Goal: Complete application form

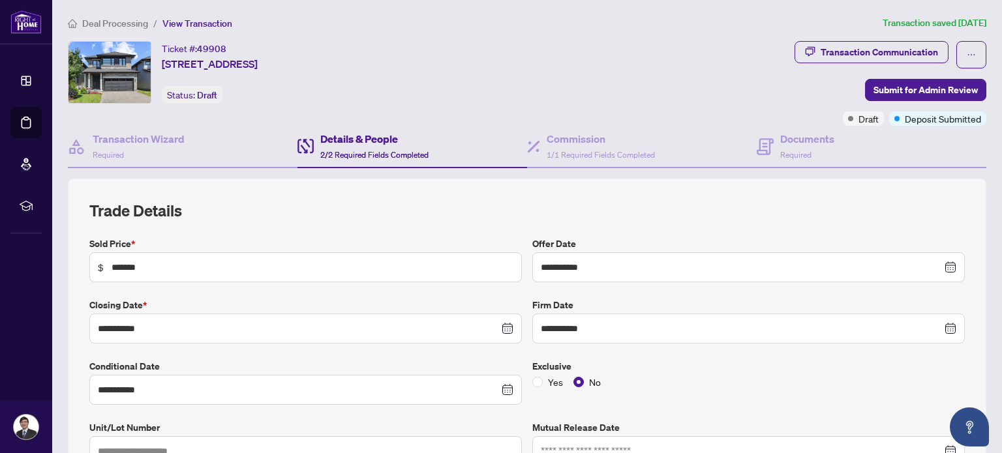
click at [376, 138] on h4 "Details & People" at bounding box center [374, 139] width 108 height 16
click at [784, 147] on div "Documents Required" at bounding box center [807, 146] width 54 height 31
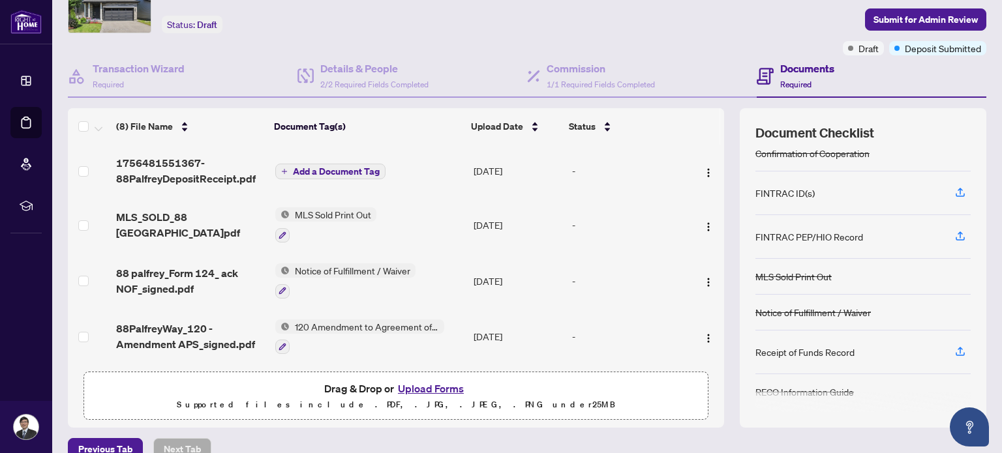
scroll to position [91, 0]
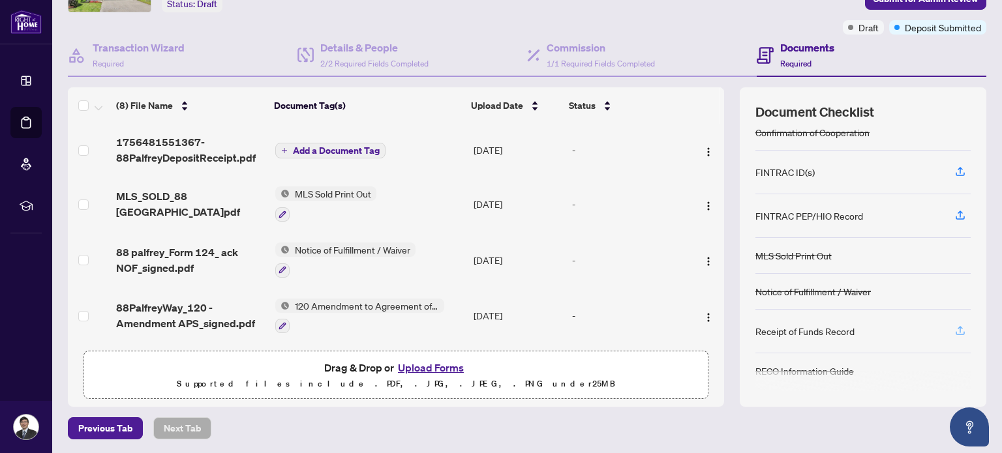
click at [954, 325] on icon "button" at bounding box center [960, 331] width 12 height 12
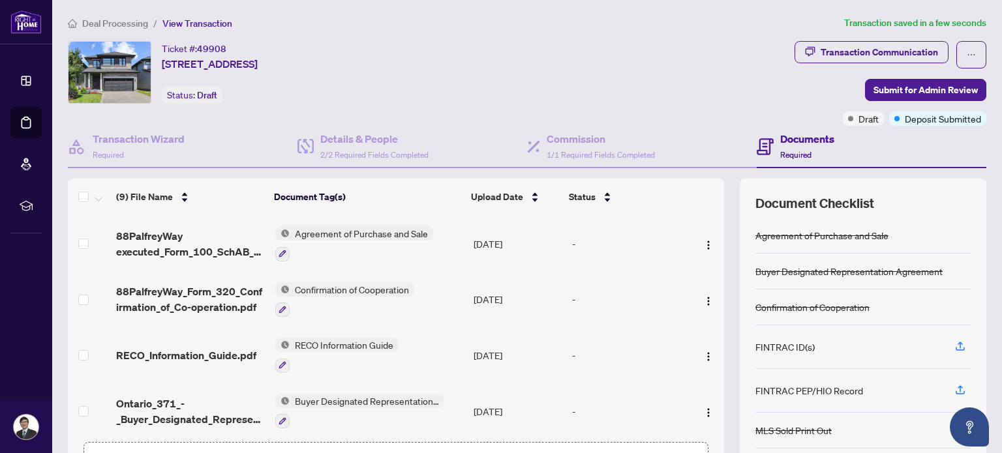
scroll to position [0, 0]
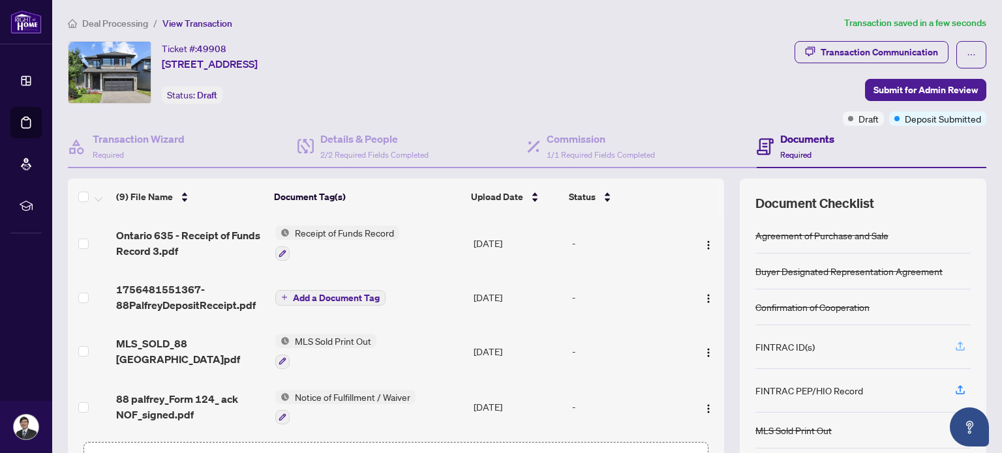
click at [954, 343] on icon "button" at bounding box center [960, 346] width 12 height 12
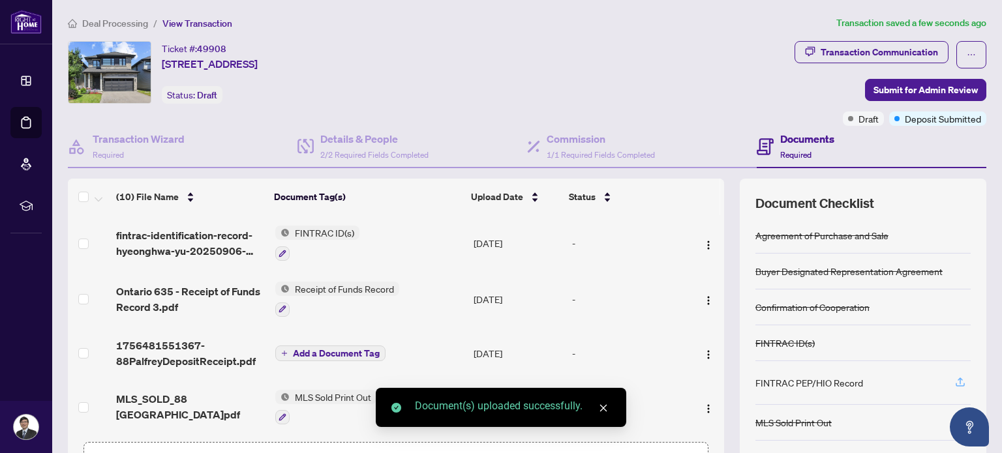
click at [954, 380] on icon "button" at bounding box center [960, 382] width 12 height 12
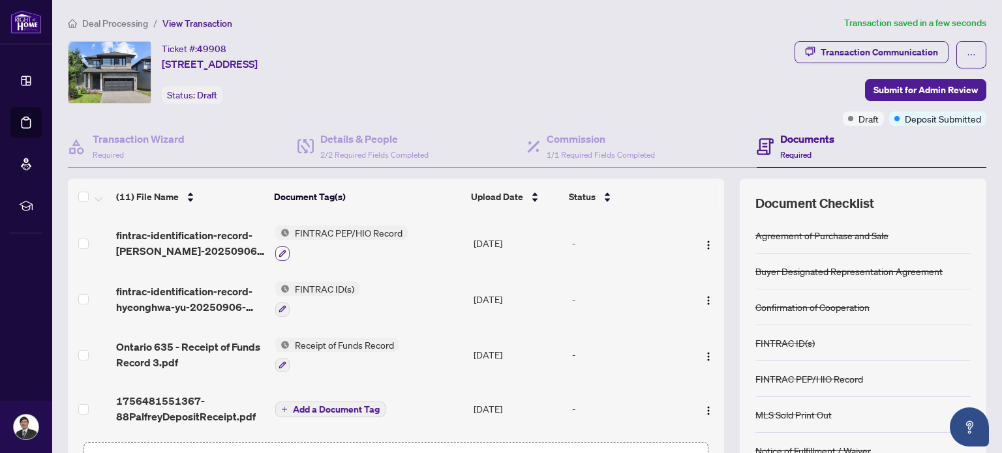
click at [278, 250] on icon "button" at bounding box center [282, 254] width 8 height 8
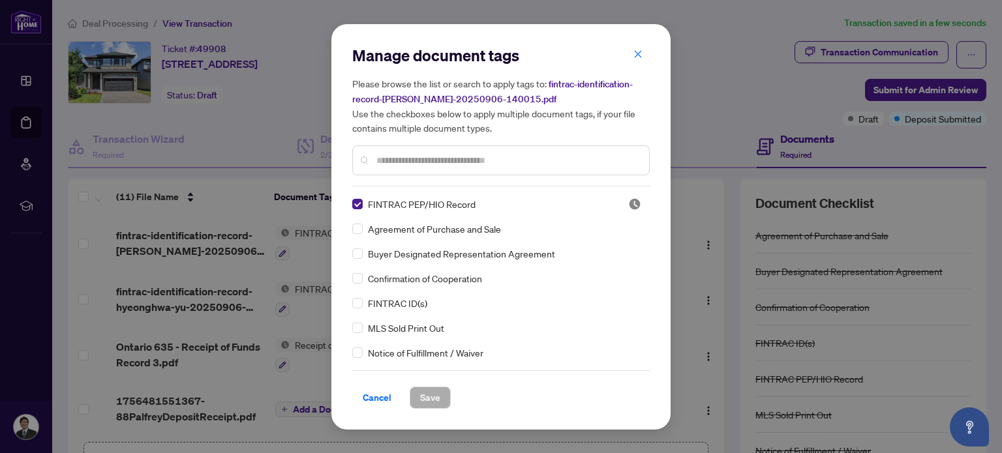
click at [436, 164] on input "text" at bounding box center [507, 160] width 262 height 14
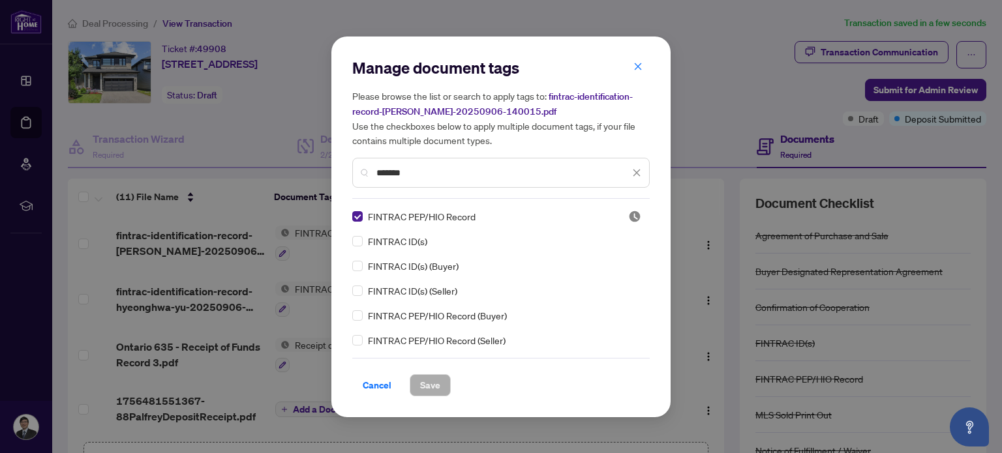
type input "*******"
click at [472, 243] on div "FINTRAC ID(s)" at bounding box center [496, 241] width 289 height 14
click at [425, 384] on span "Save" at bounding box center [430, 385] width 20 height 21
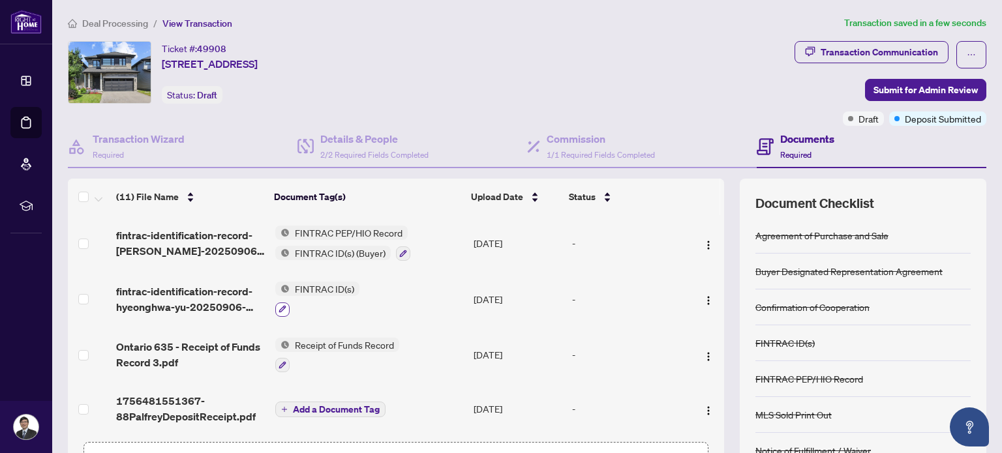
click at [281, 307] on icon "button" at bounding box center [282, 309] width 8 height 8
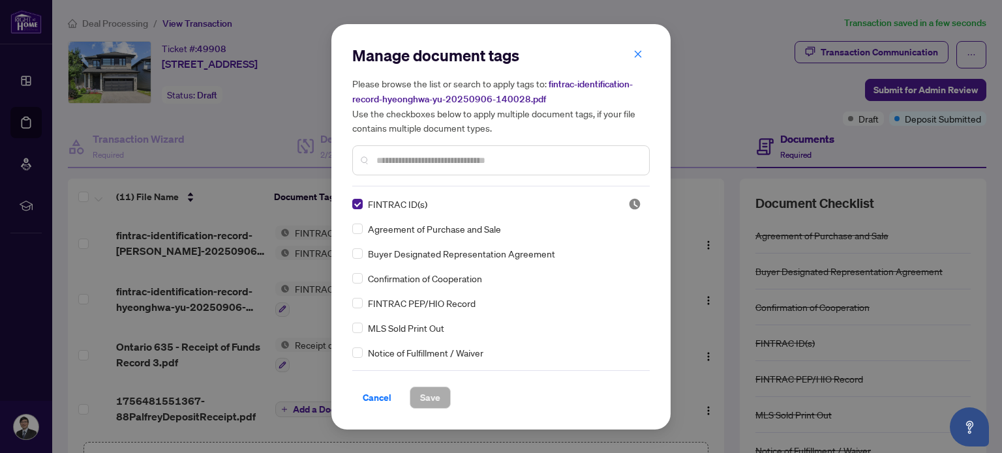
click at [420, 156] on input "text" at bounding box center [507, 160] width 262 height 14
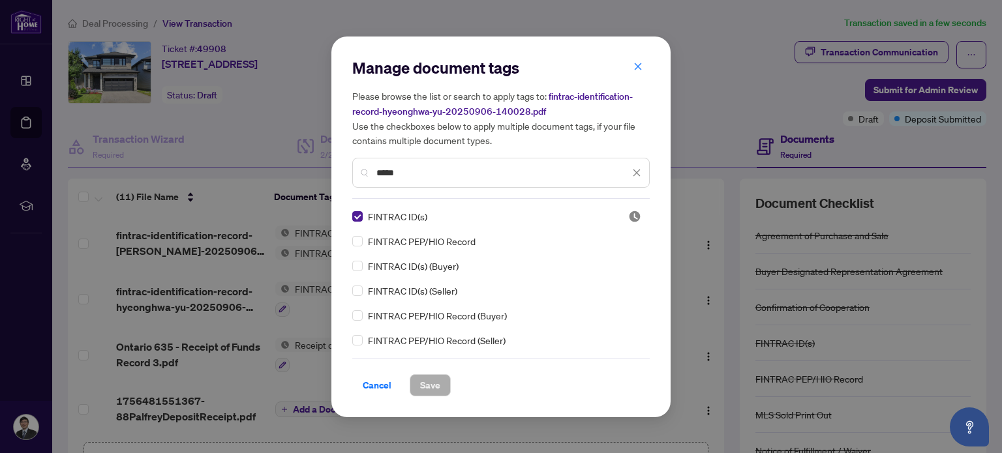
type input "*****"
click at [363, 267] on div "FINTRAC PEP/HIO Record" at bounding box center [496, 266] width 289 height 14
click at [436, 383] on span "Save" at bounding box center [430, 385] width 20 height 21
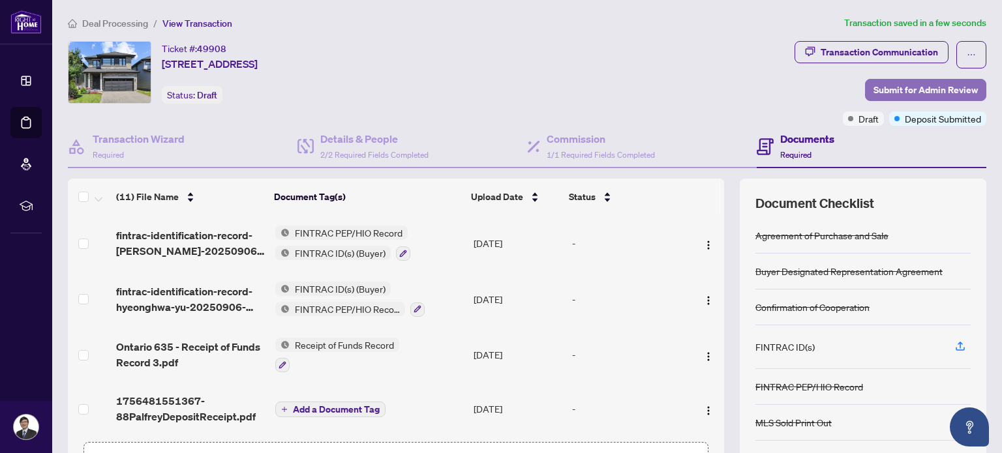
click at [881, 95] on span "Submit for Admin Review" at bounding box center [925, 90] width 104 height 21
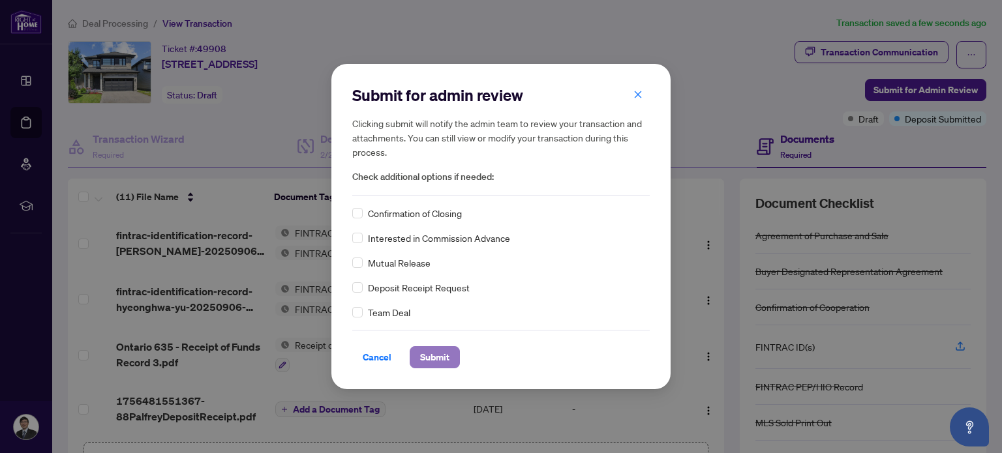
click at [436, 354] on span "Submit" at bounding box center [434, 357] width 29 height 21
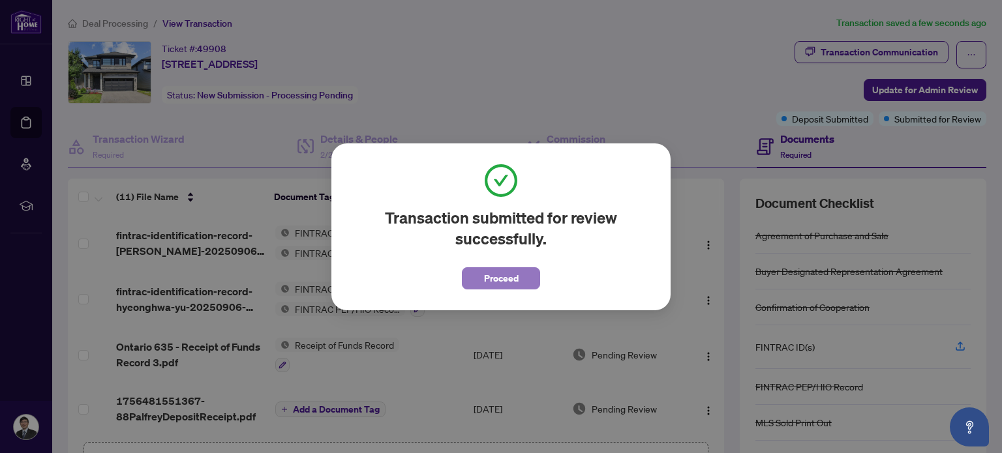
click at [486, 276] on span "Proceed" at bounding box center [501, 278] width 35 height 21
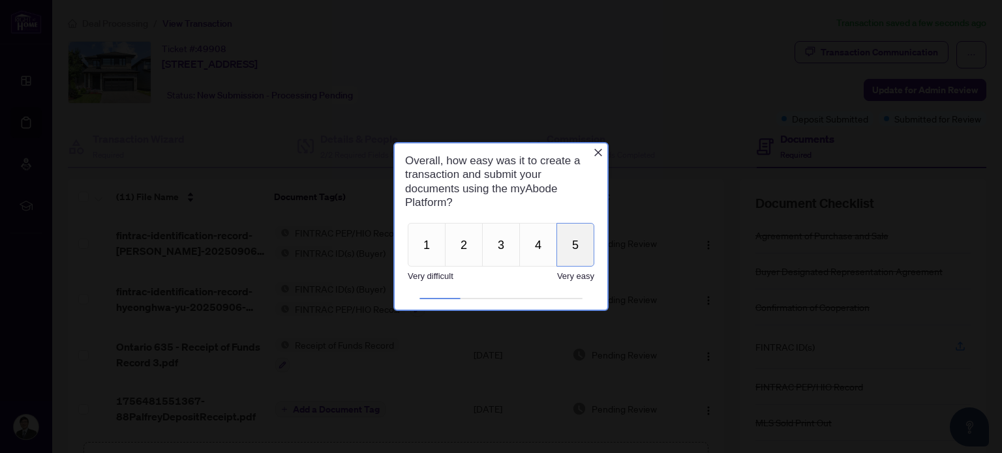
click at [576, 239] on button "5" at bounding box center [575, 244] width 38 height 44
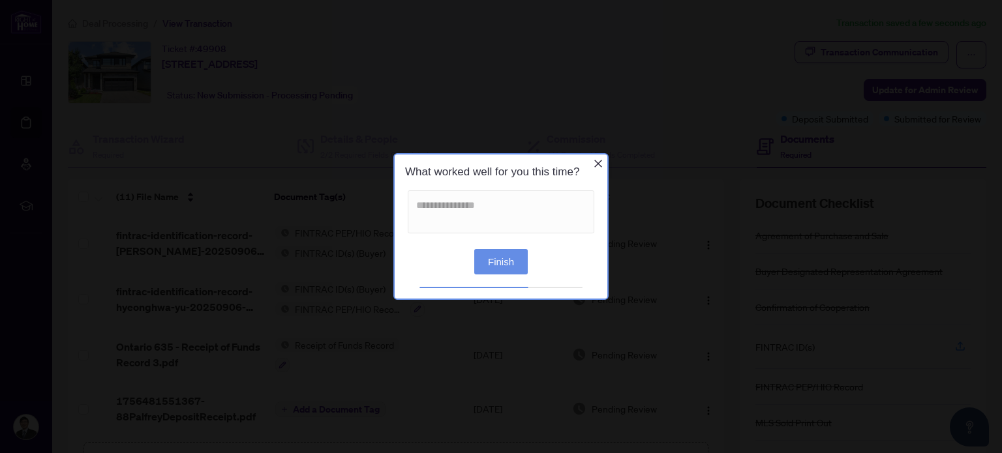
click at [503, 260] on button "Finish" at bounding box center [500, 260] width 53 height 25
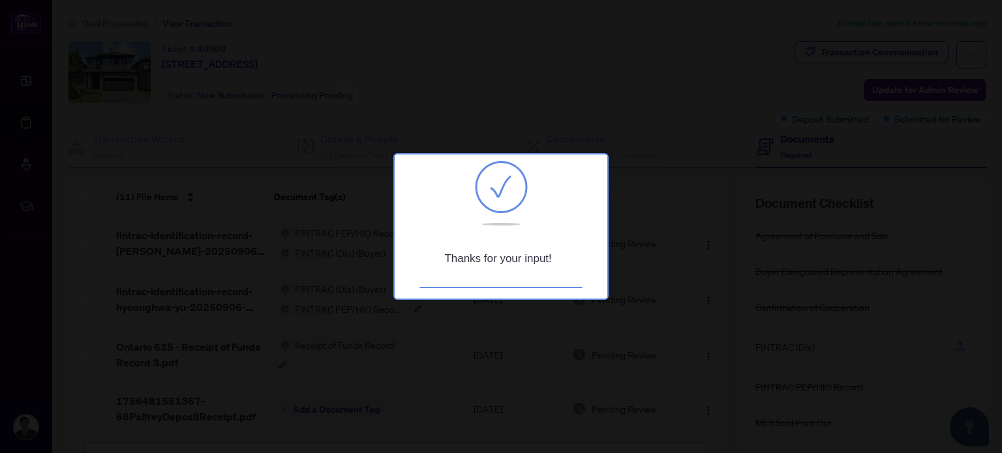
click at [503, 261] on h1 "Thanks for your input!" at bounding box center [498, 258] width 186 height 14
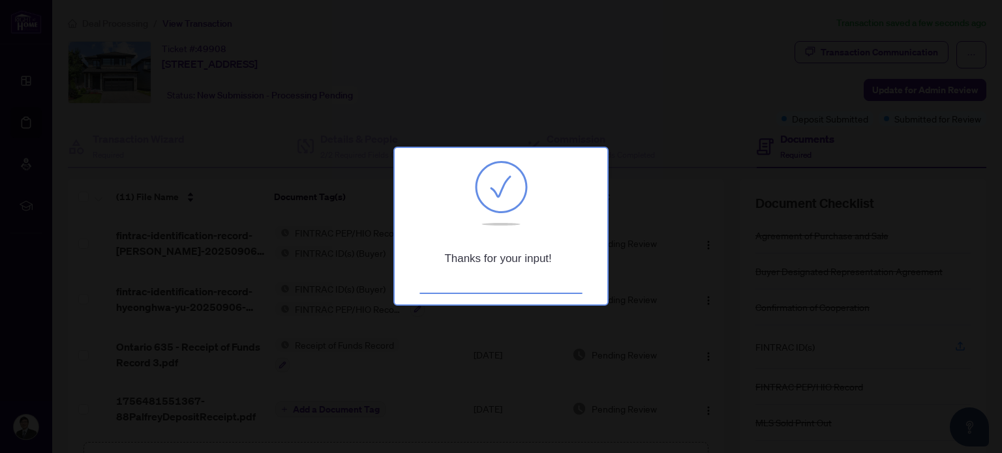
click at [438, 96] on div at bounding box center [501, 226] width 1002 height 453
